Goal: Find specific page/section: Find specific page/section

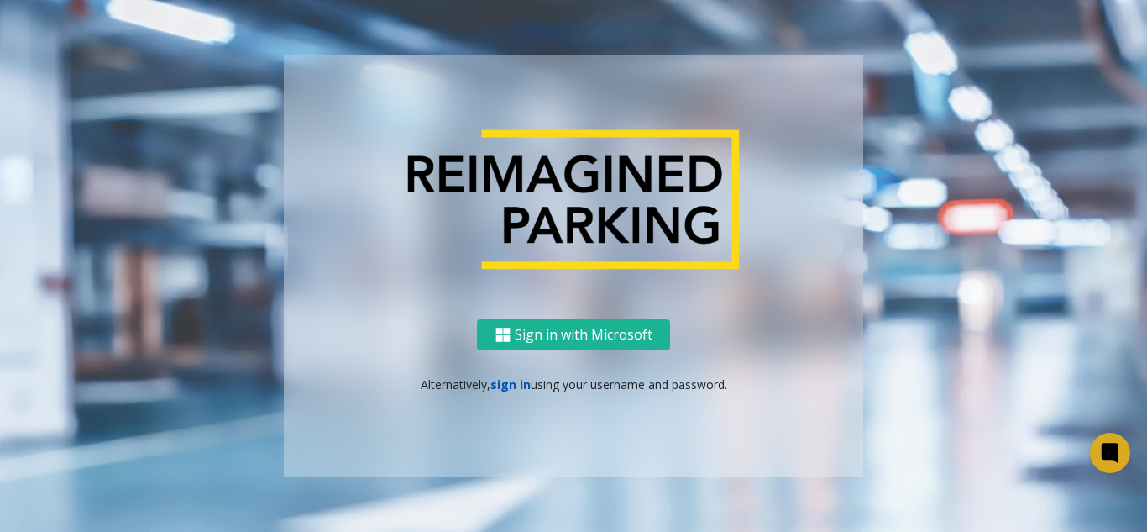
click at [510, 380] on link "sign in" at bounding box center [510, 384] width 40 height 16
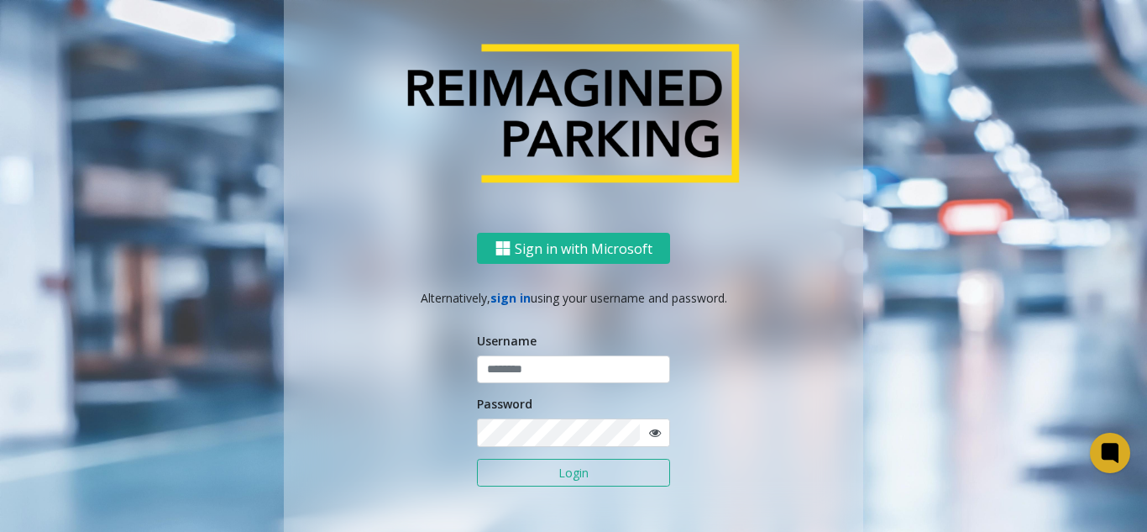
click at [511, 304] on link "sign in" at bounding box center [510, 298] width 40 height 16
click at [530, 366] on input "text" at bounding box center [573, 369] width 193 height 29
type input "*******"
click at [655, 438] on span at bounding box center [654, 432] width 31 height 29
click at [653, 433] on icon at bounding box center [655, 433] width 12 height 12
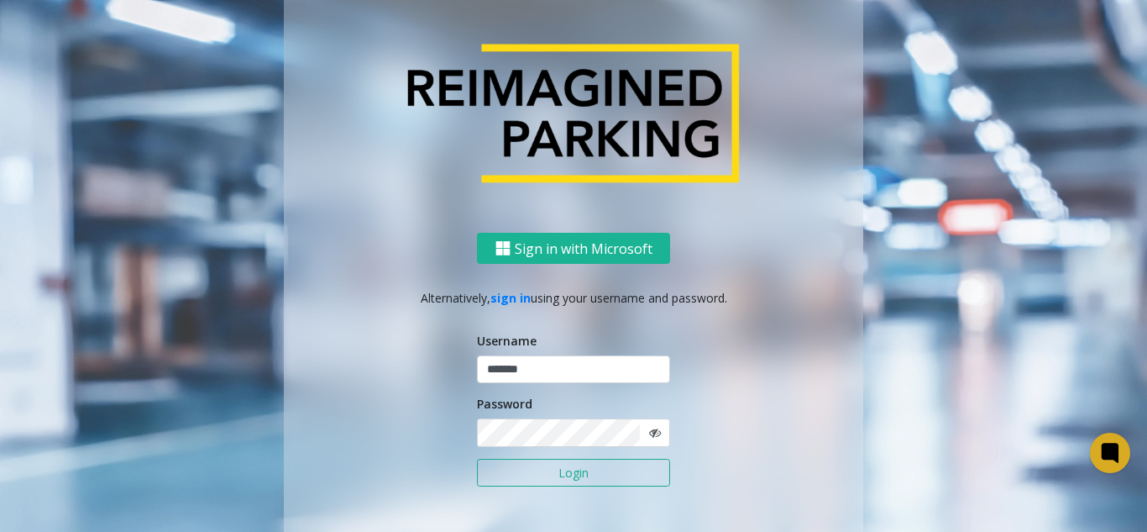
click at [564, 466] on button "Login" at bounding box center [573, 473] width 193 height 29
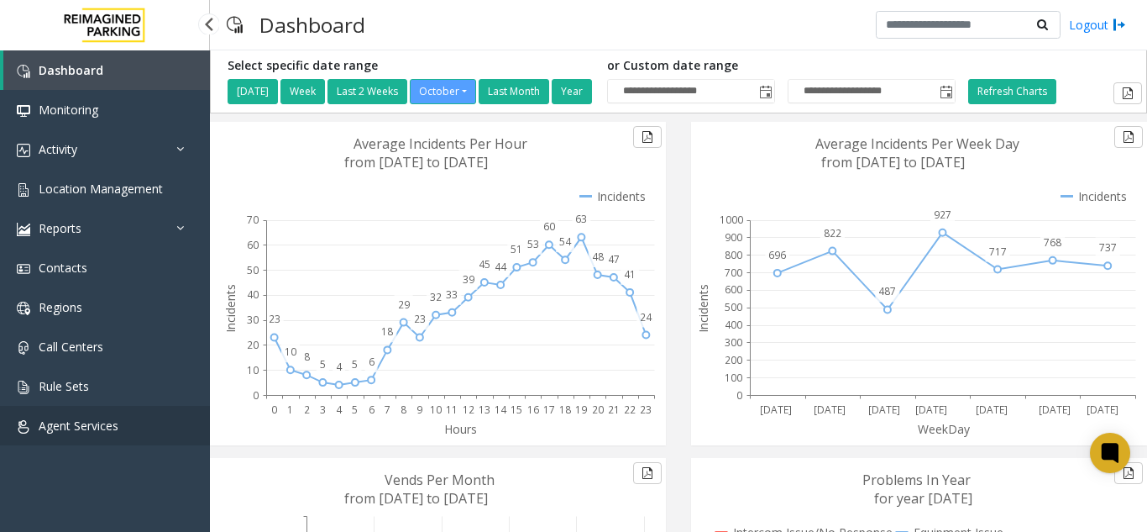
click at [93, 435] on link "Agent Services" at bounding box center [105, 425] width 210 height 39
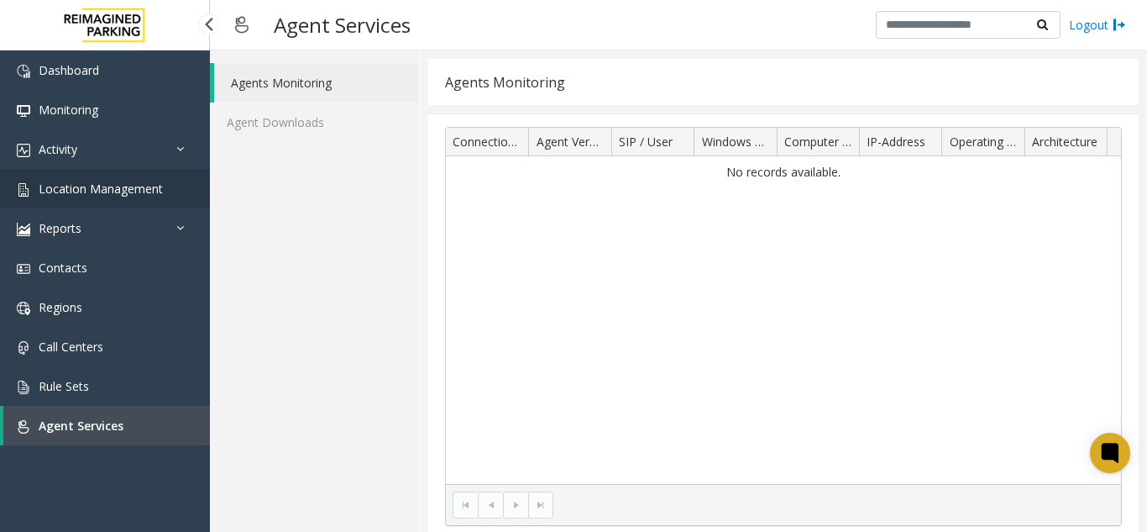
click at [103, 182] on span "Location Management" at bounding box center [101, 189] width 124 height 16
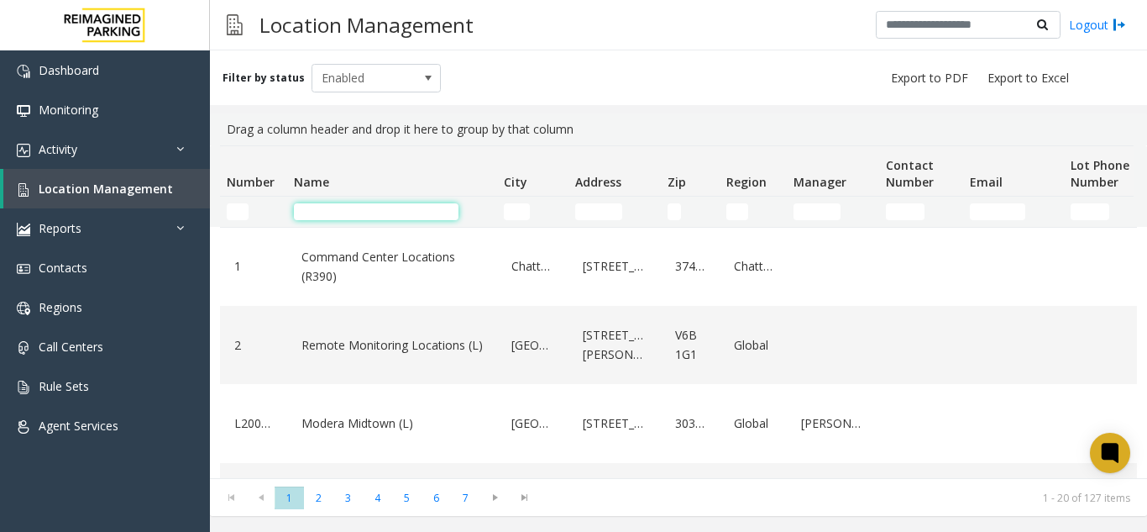
click at [333, 212] on input "Name Filter" at bounding box center [376, 211] width 165 height 17
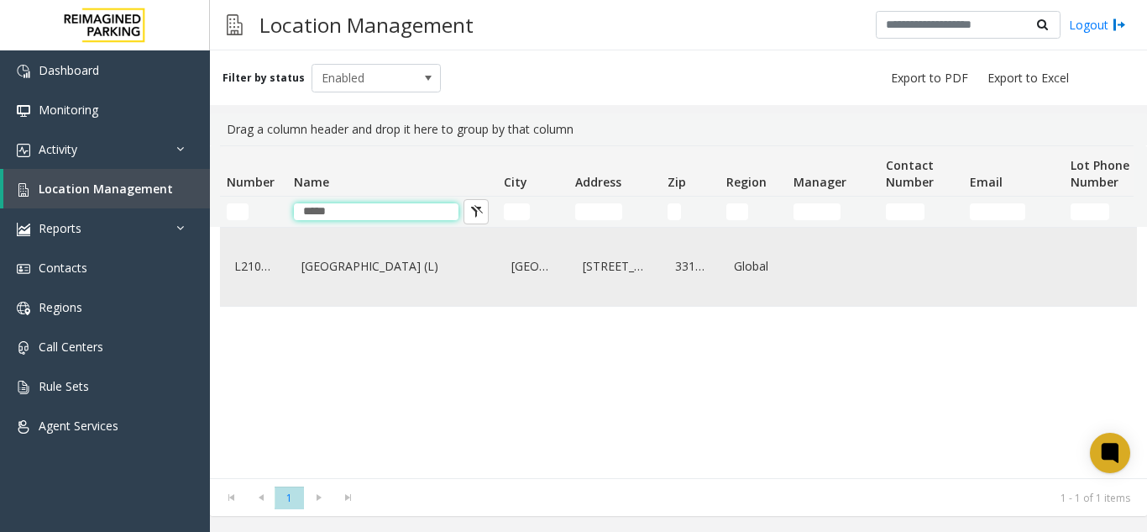
type input "*****"
click at [347, 264] on link "[GEOGRAPHIC_DATA] (L)" at bounding box center [392, 266] width 190 height 27
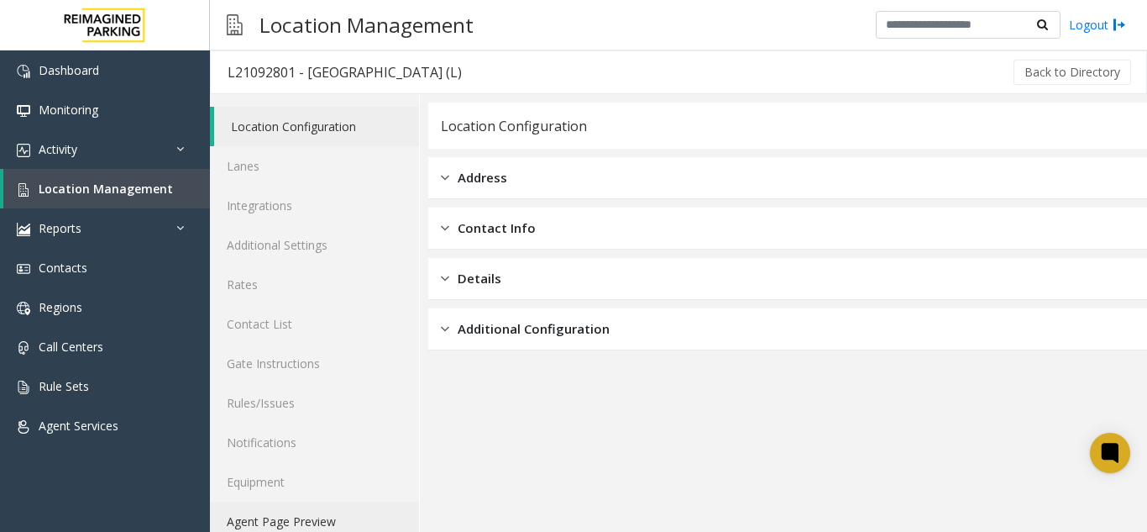
click at [272, 520] on link "Agent Page Preview" at bounding box center [314, 520] width 209 height 39
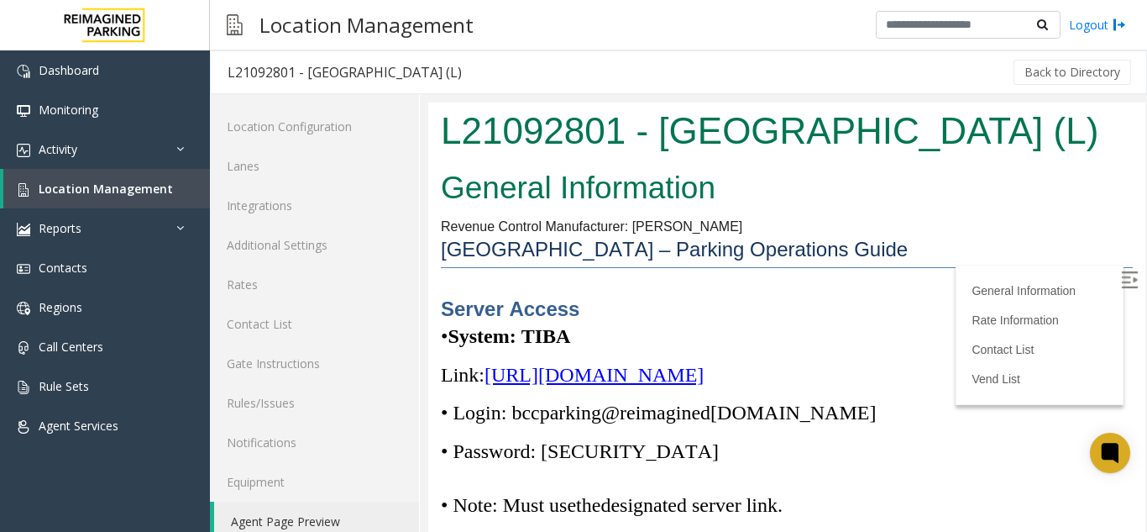
click at [1121, 286] on img at bounding box center [1129, 279] width 17 height 17
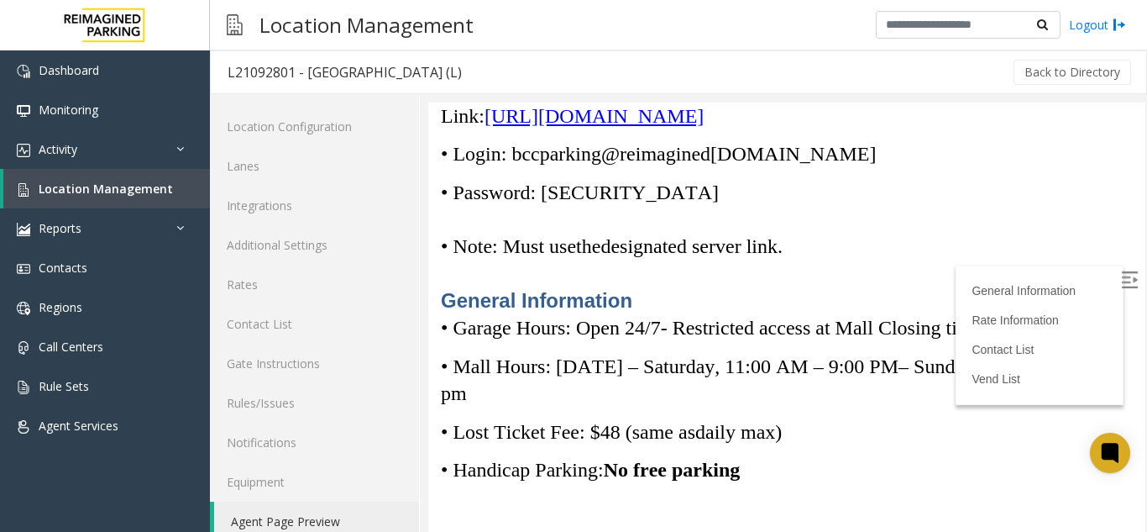
click at [637, 127] on span "[URL][DOMAIN_NAME]" at bounding box center [594, 116] width 219 height 22
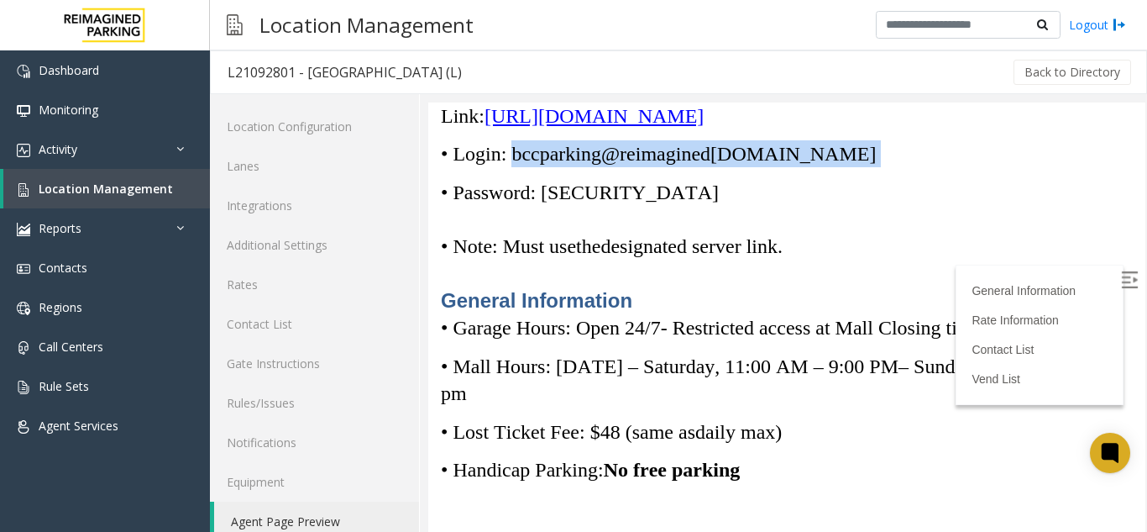
drag, startPoint x: 515, startPoint y: 179, endPoint x: 836, endPoint y: 182, distance: 320.8
click at [836, 167] on p "• Login: bccparking@re imagined [DOMAIN_NAME]" at bounding box center [787, 153] width 692 height 27
copy p "bccparking@re imagined [DOMAIN_NAME]"
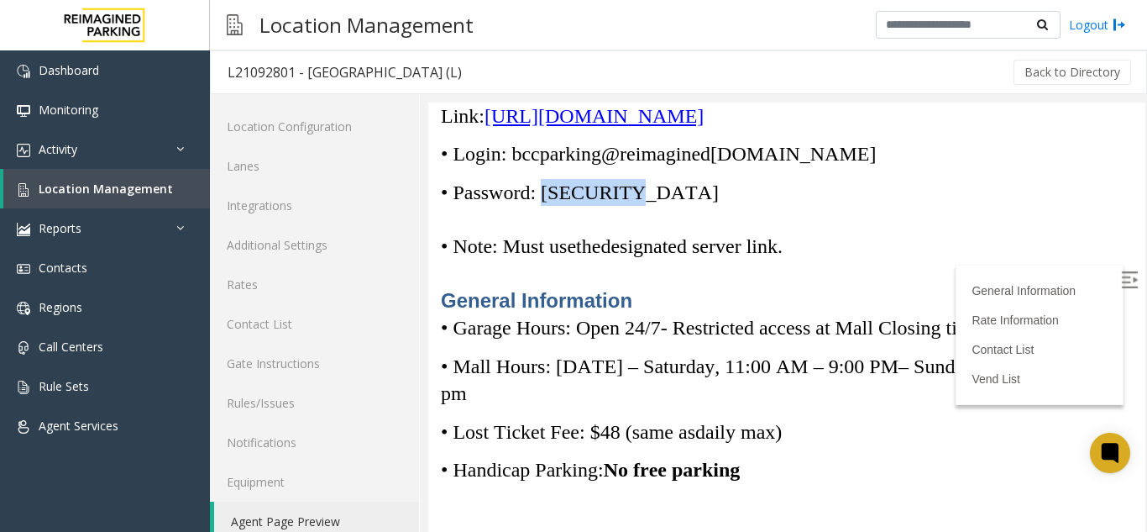
drag, startPoint x: 552, startPoint y: 220, endPoint x: 632, endPoint y: 218, distance: 80.7
click at [632, 206] on p "• Password: [SECURITY_DATA]" at bounding box center [787, 192] width 692 height 27
copy span "Parking1!"
click at [795, 206] on p "• Password: [SECURITY_DATA]" at bounding box center [787, 192] width 692 height 27
click at [239, 278] on link "Rates" at bounding box center [314, 284] width 209 height 39
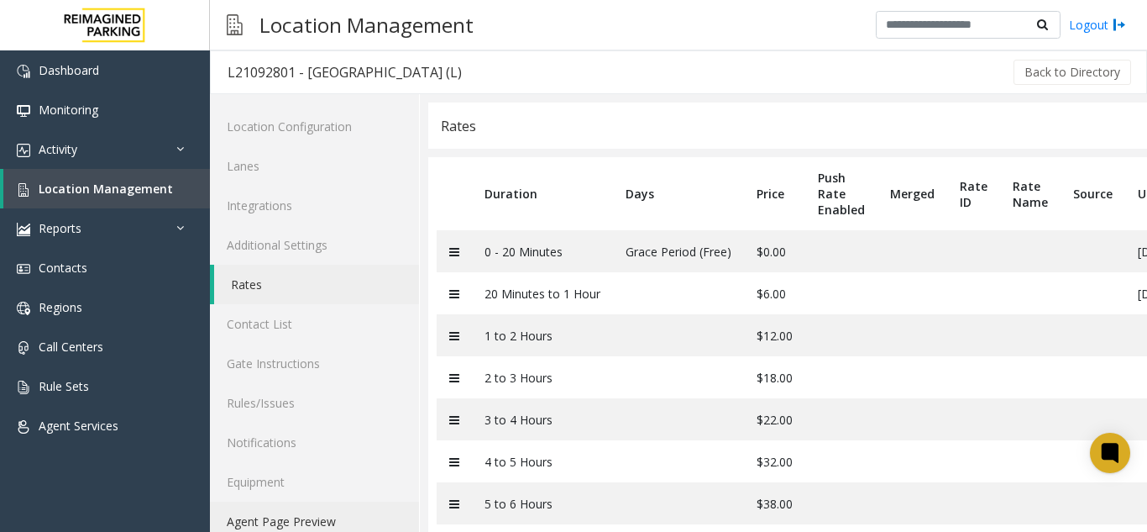
click at [337, 513] on link "Agent Page Preview" at bounding box center [314, 520] width 209 height 39
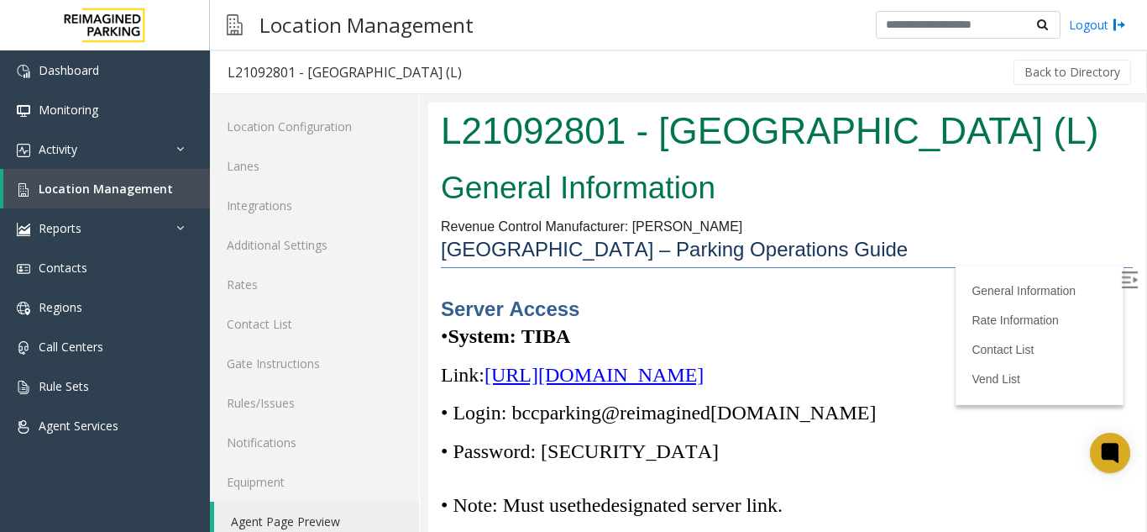
drag, startPoint x: 1125, startPoint y: 125, endPoint x: 1571, endPoint y: 220, distance: 456.8
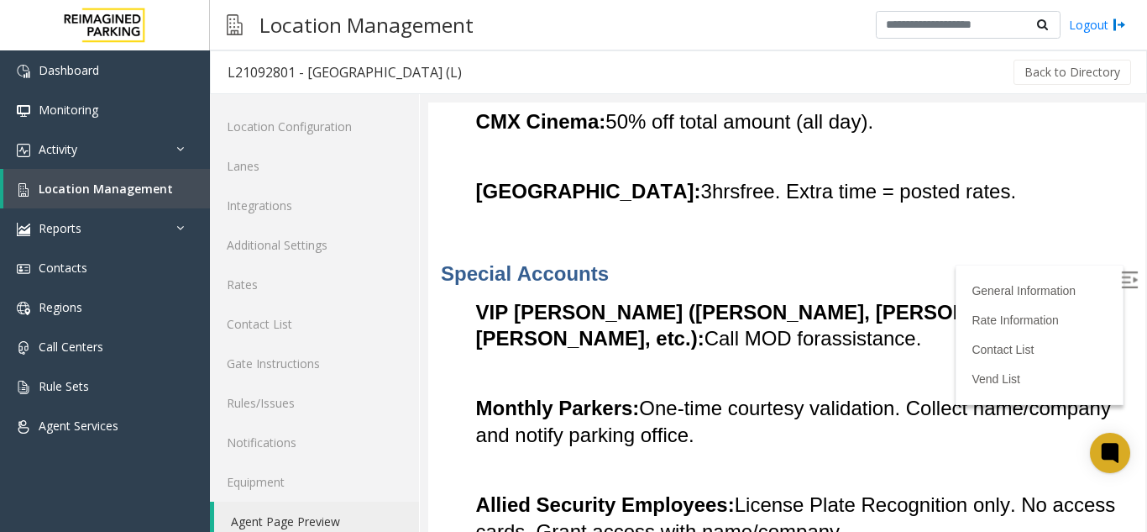
scroll to position [1040, 0]
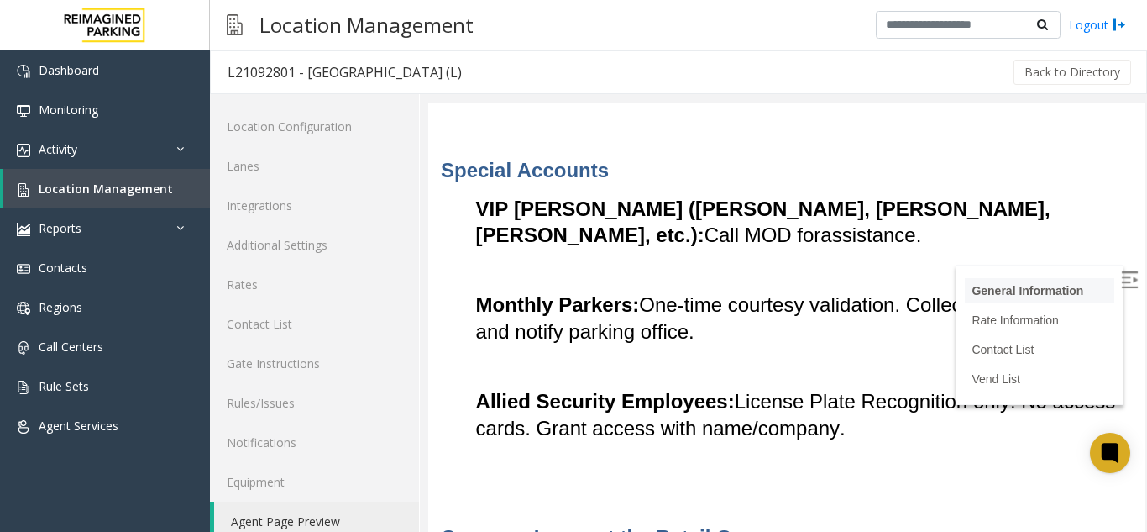
click at [984, 291] on link "General Information" at bounding box center [1028, 290] width 112 height 13
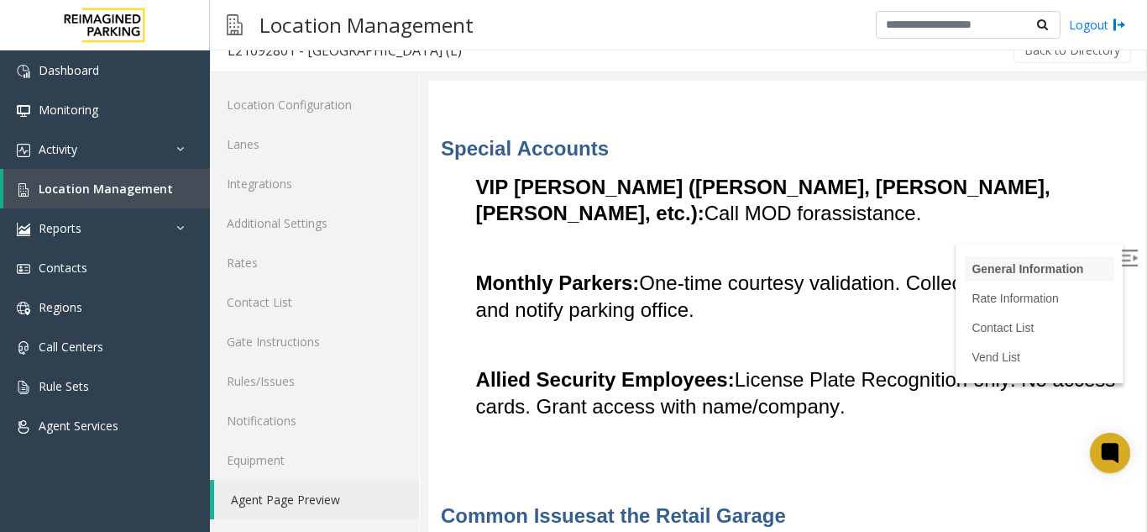
scroll to position [64, 0]
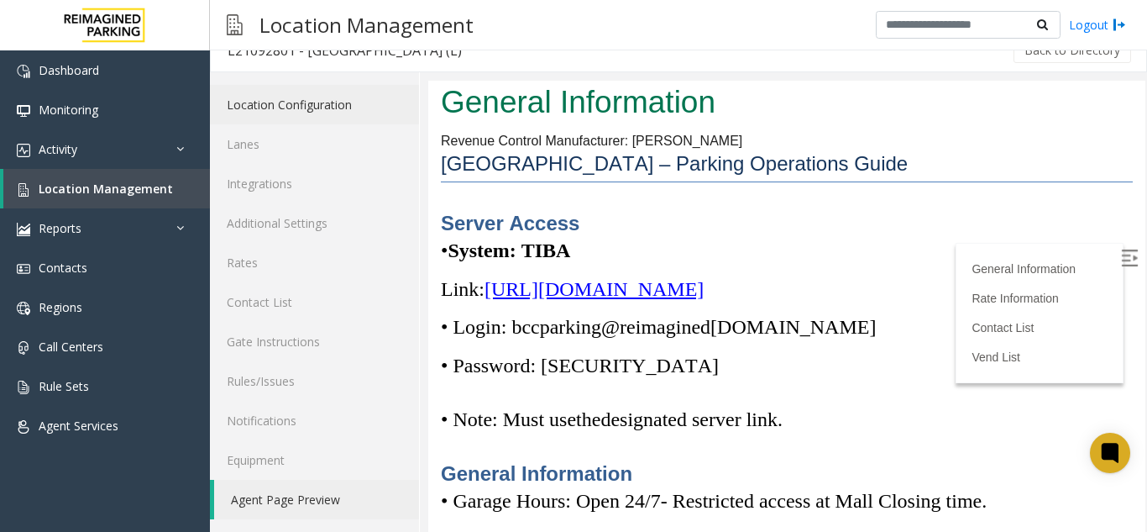
click at [361, 110] on link "Location Configuration" at bounding box center [314, 104] width 209 height 39
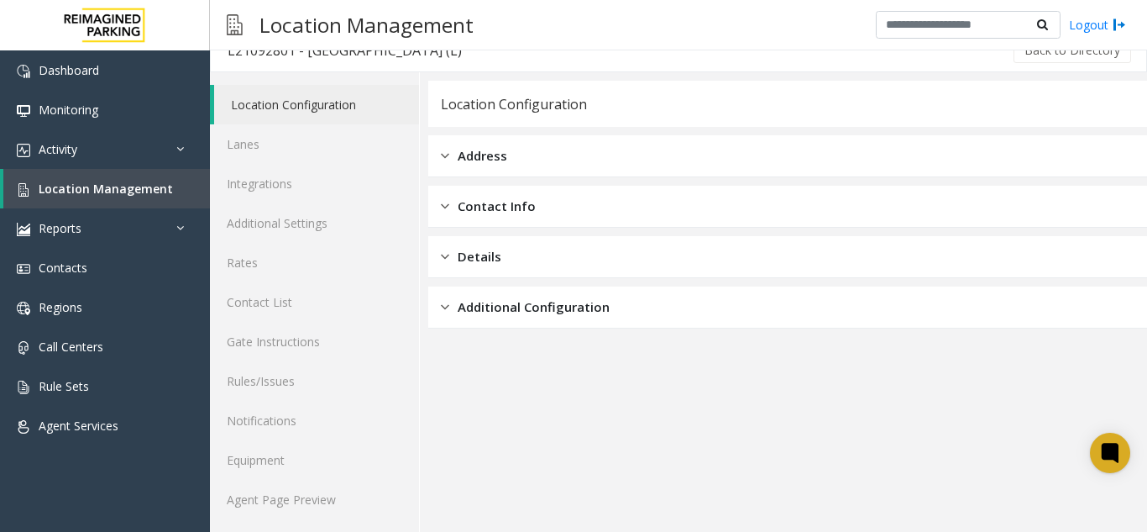
click at [517, 165] on div "Address" at bounding box center [787, 156] width 719 height 42
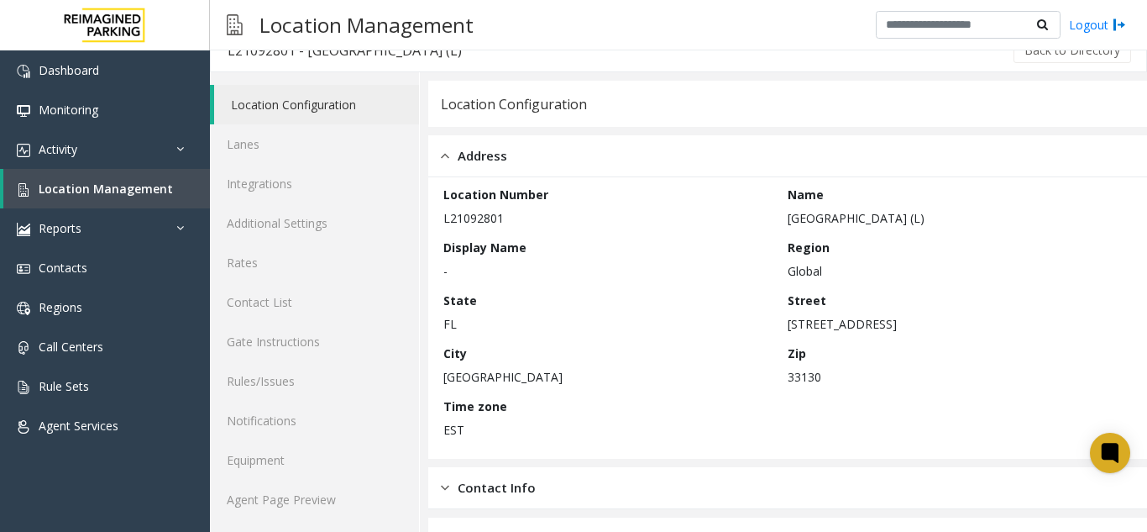
click at [451, 327] on p "FL" at bounding box center [611, 324] width 336 height 18
click at [333, 499] on link "Agent Page Preview" at bounding box center [314, 499] width 209 height 39
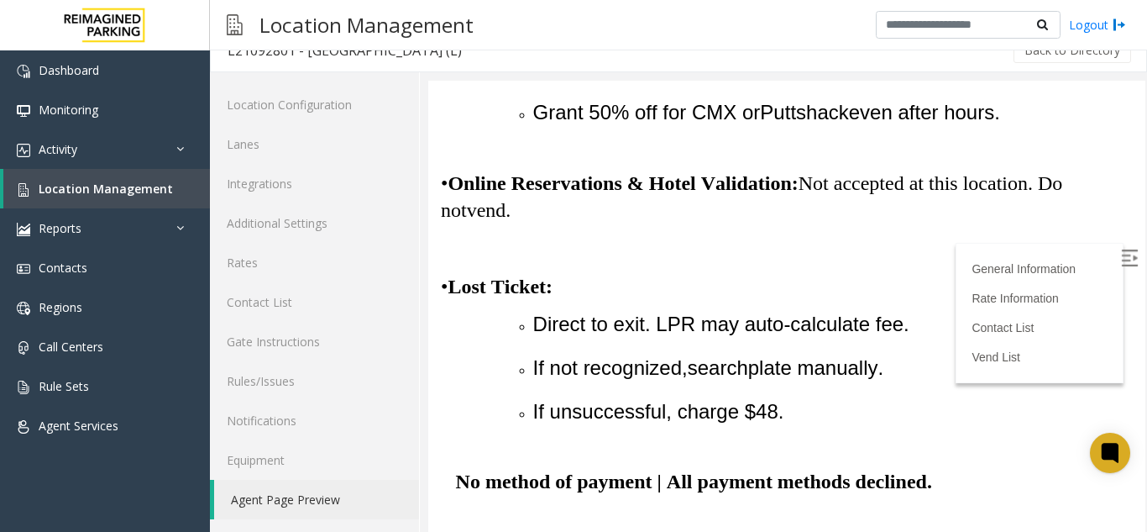
scroll to position [52, 0]
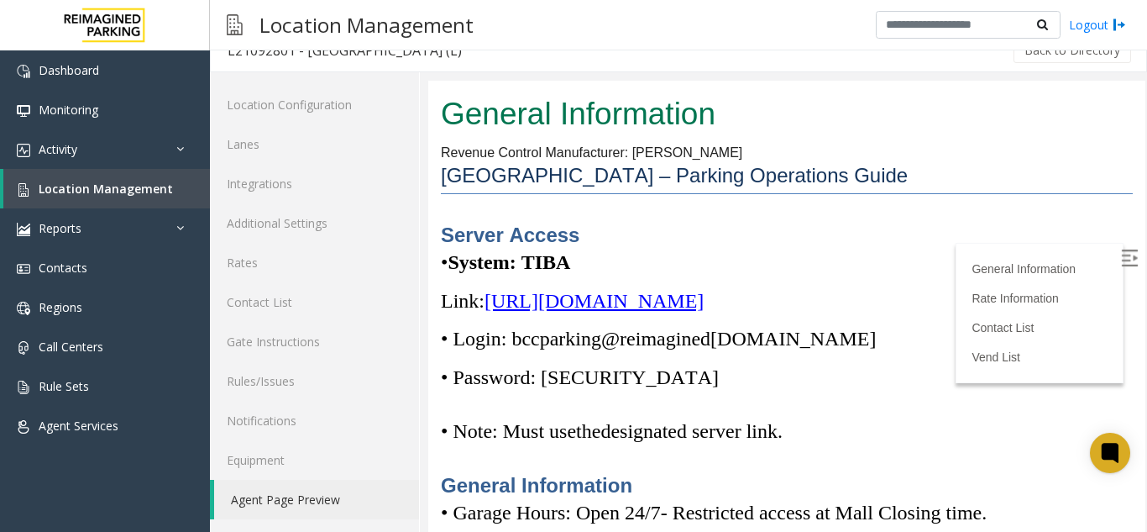
drag, startPoint x: 1125, startPoint y: 110, endPoint x: 1563, endPoint y: 194, distance: 445.5
click at [284, 105] on link "Location Configuration" at bounding box center [314, 104] width 209 height 39
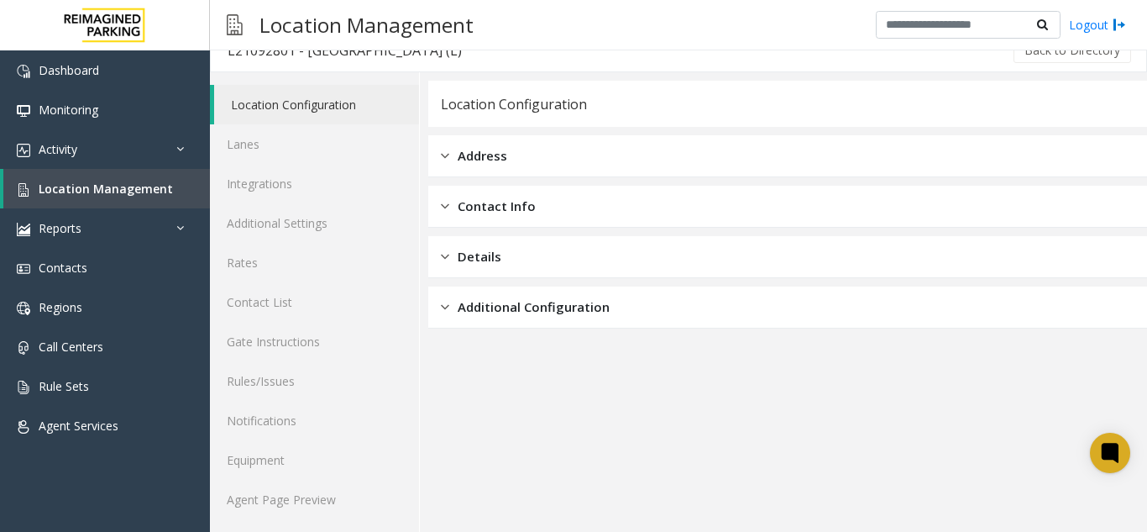
click at [483, 153] on span "Address" at bounding box center [483, 155] width 50 height 19
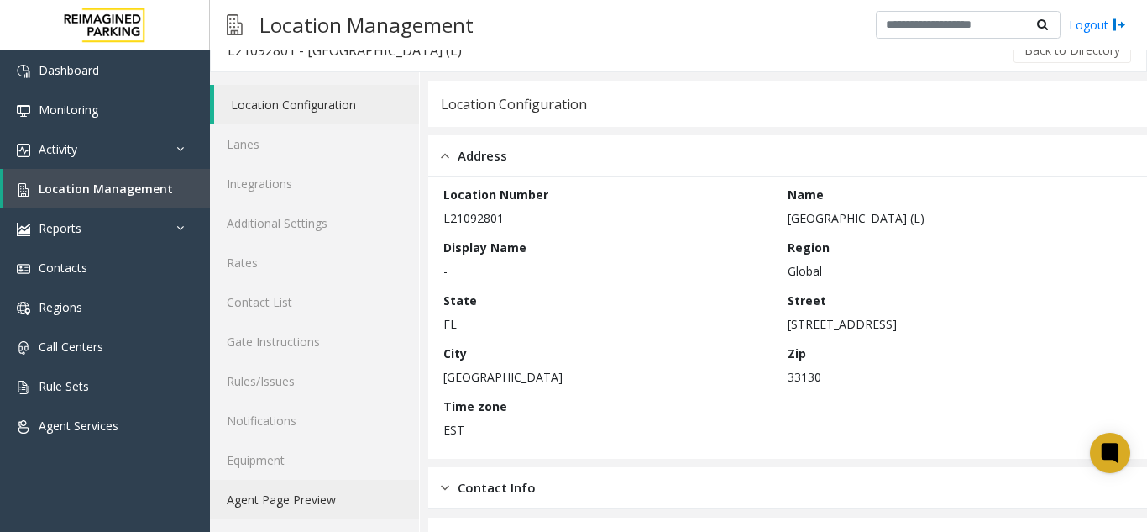
click at [292, 501] on link "Agent Page Preview" at bounding box center [314, 499] width 209 height 39
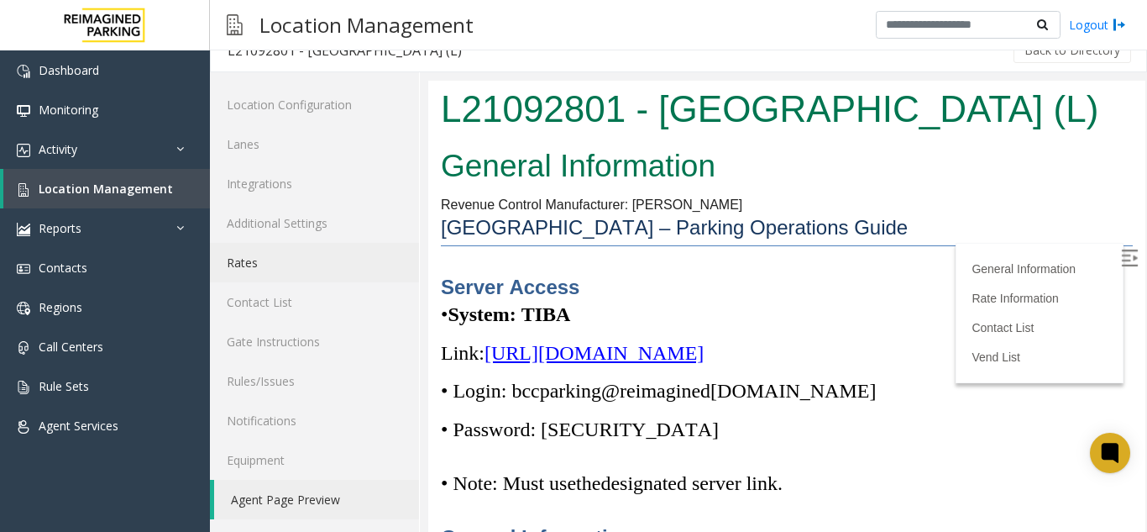
click at [294, 270] on link "Rates" at bounding box center [314, 262] width 209 height 39
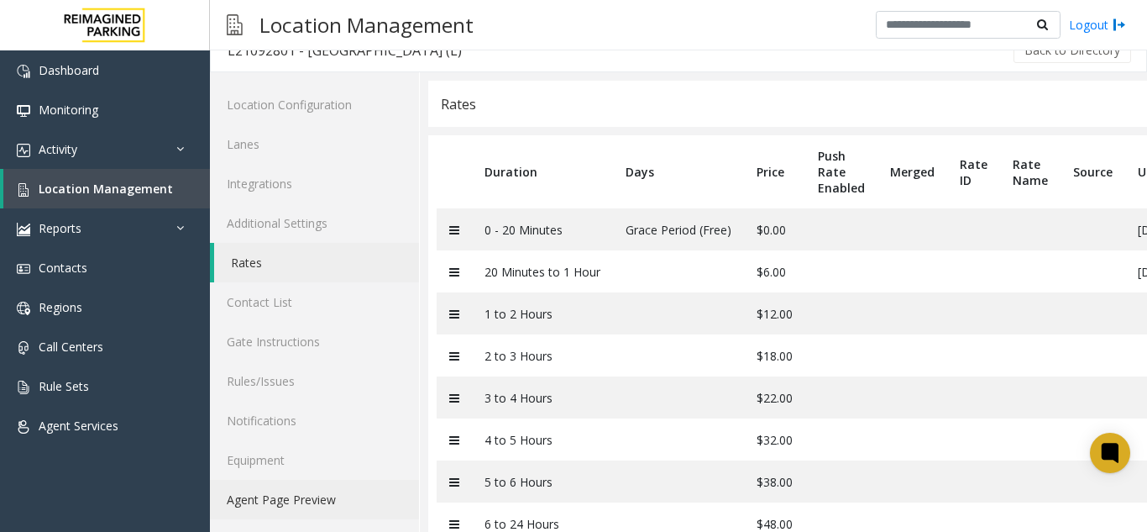
click at [304, 497] on link "Agent Page Preview" at bounding box center [314, 499] width 209 height 39
